Goal: Book appointment/travel/reservation

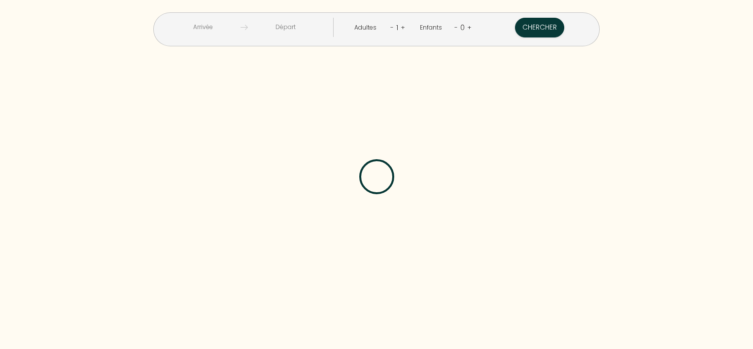
click at [237, 30] on input "text" at bounding box center [202, 27] width 75 height 19
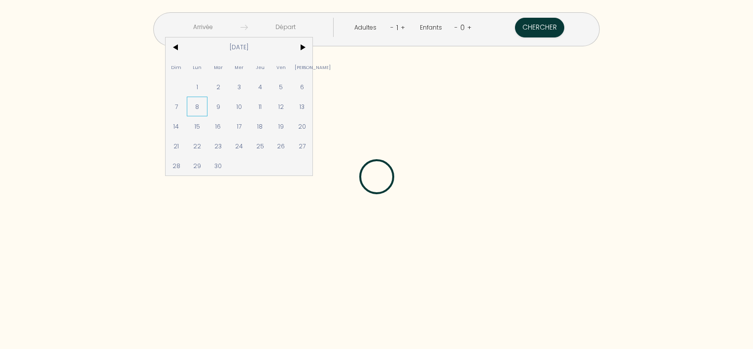
click at [208, 110] on span "8" at bounding box center [197, 107] width 21 height 20
type input "Lun [DATE]"
type input "Mar [DATE]"
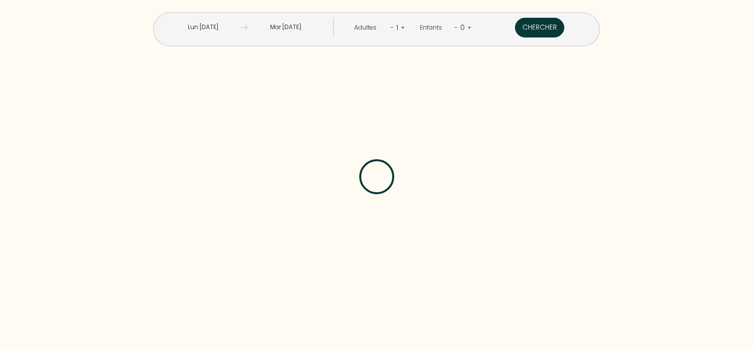
click at [515, 26] on button "Chercher" at bounding box center [539, 28] width 49 height 20
